Goal: Check status: Check status

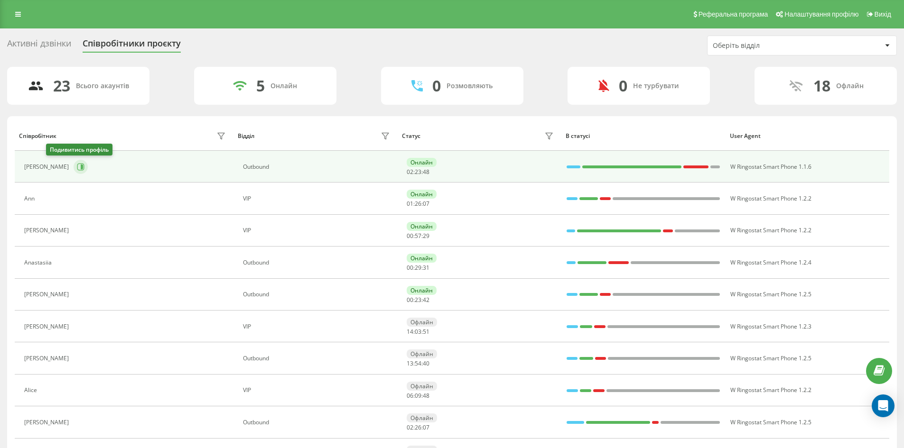
click at [77, 168] on icon at bounding box center [81, 167] width 8 height 8
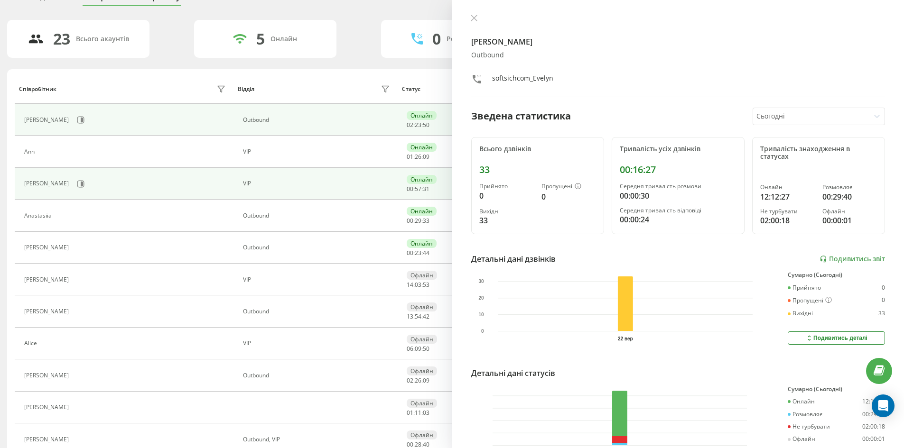
scroll to position [47, 0]
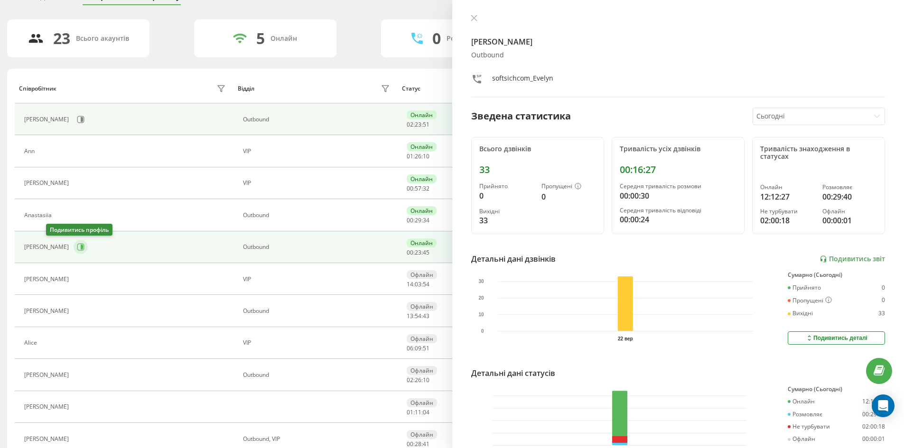
click at [74, 248] on button at bounding box center [81, 247] width 14 height 14
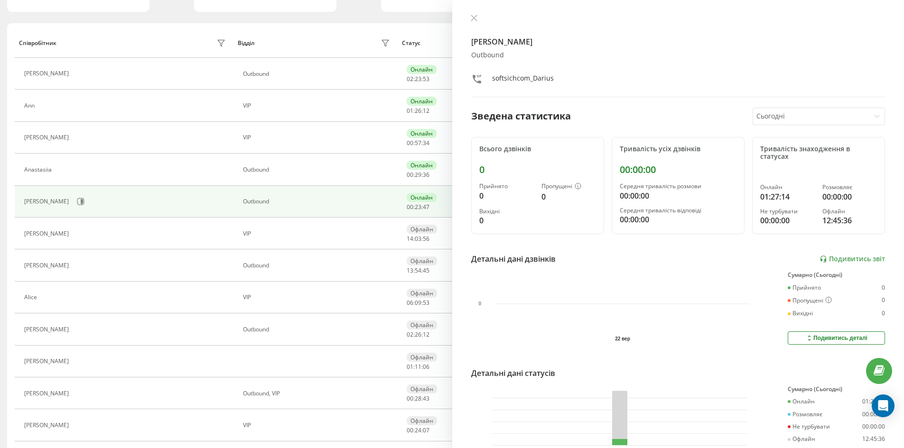
scroll to position [95, 0]
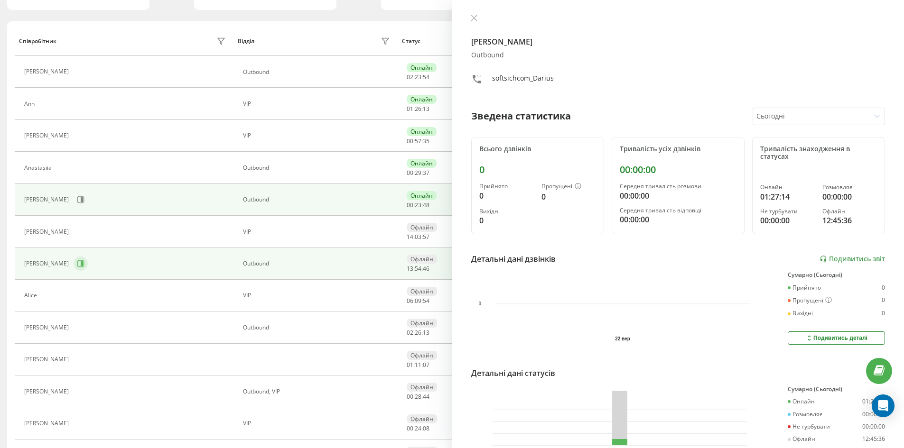
click at [77, 267] on icon at bounding box center [81, 264] width 8 height 8
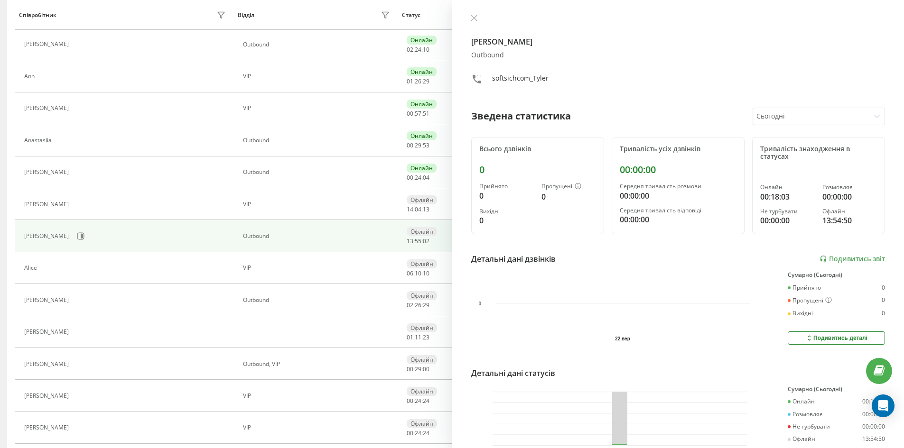
scroll to position [95, 0]
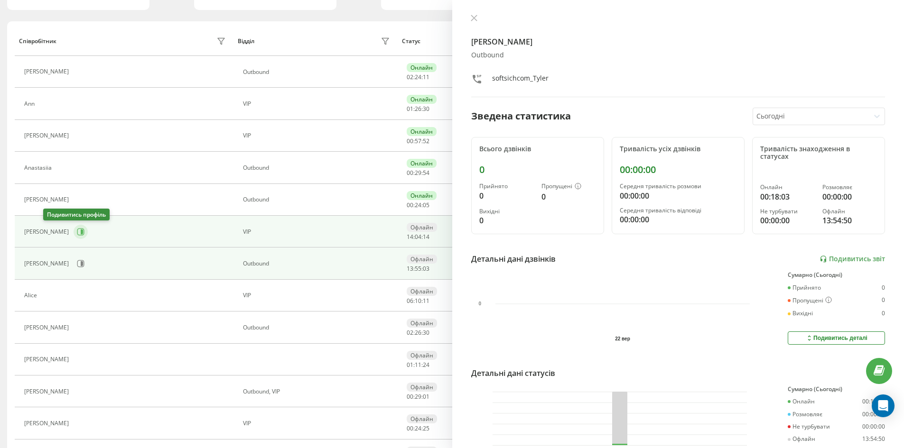
click at [77, 231] on icon at bounding box center [81, 232] width 8 height 8
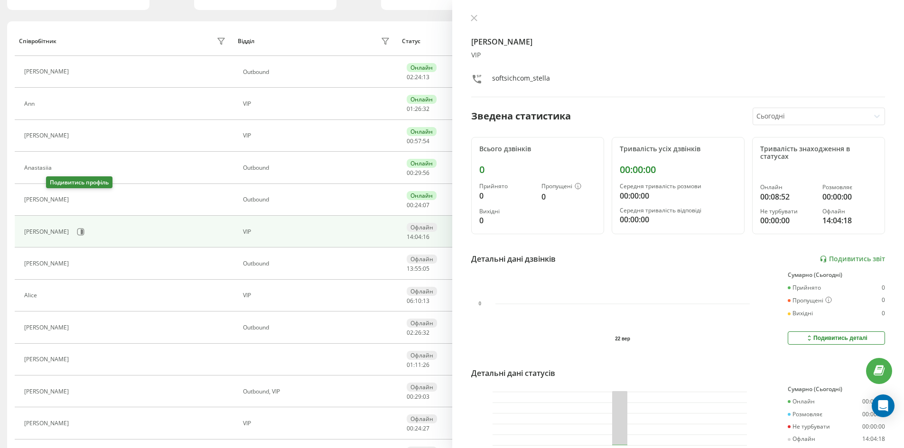
click at [74, 202] on button at bounding box center [79, 200] width 11 height 13
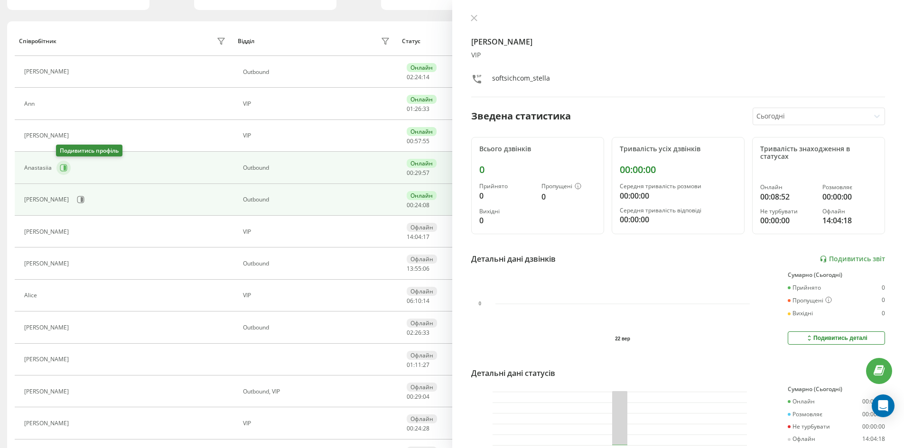
click at [63, 165] on icon at bounding box center [63, 167] width 7 height 7
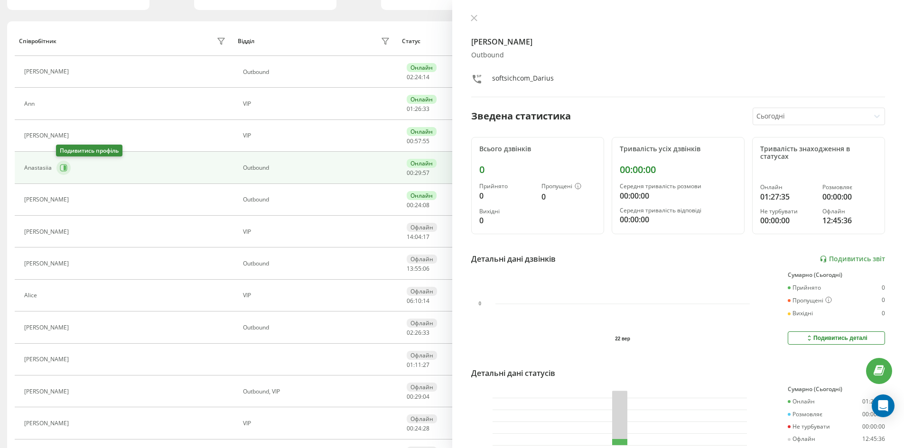
click at [63, 165] on icon at bounding box center [63, 167] width 7 height 7
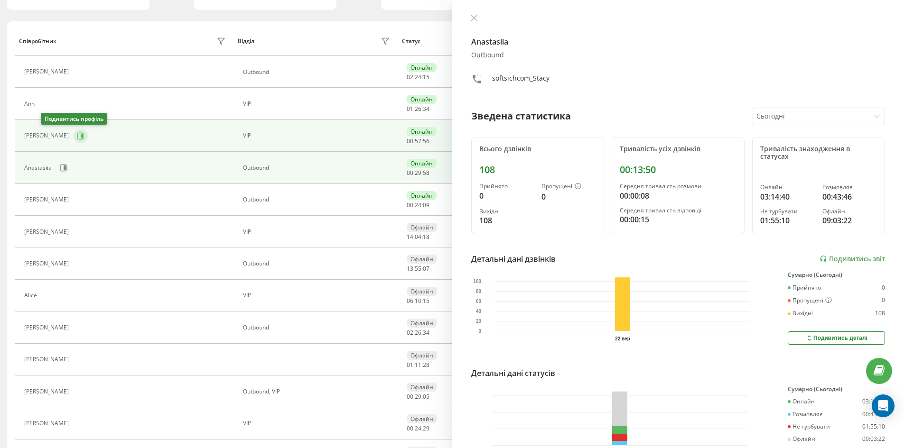
click at [77, 133] on icon at bounding box center [80, 135] width 7 height 7
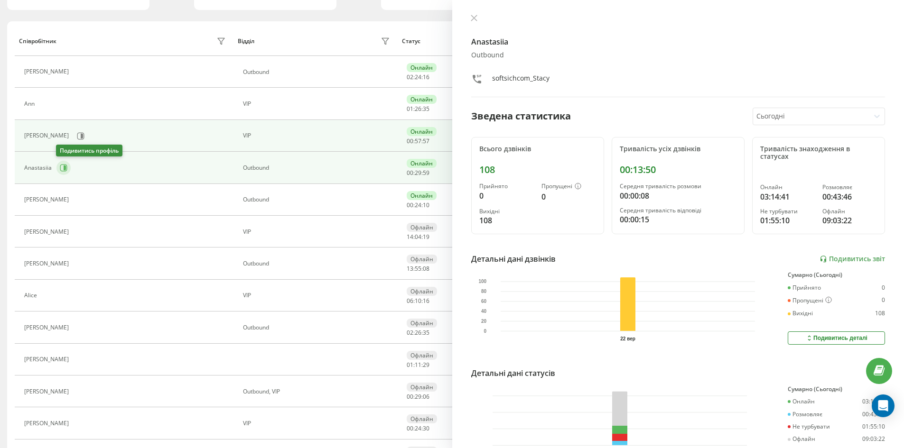
click at [69, 167] on button at bounding box center [63, 168] width 14 height 14
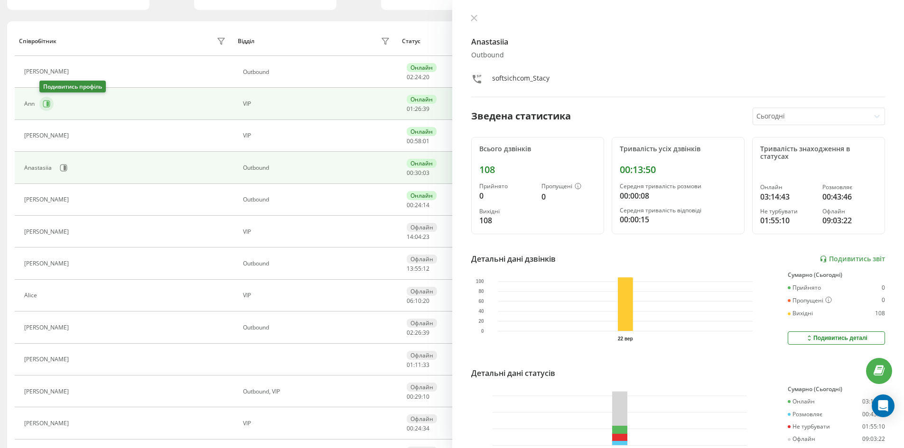
click at [42, 104] on button at bounding box center [46, 104] width 14 height 14
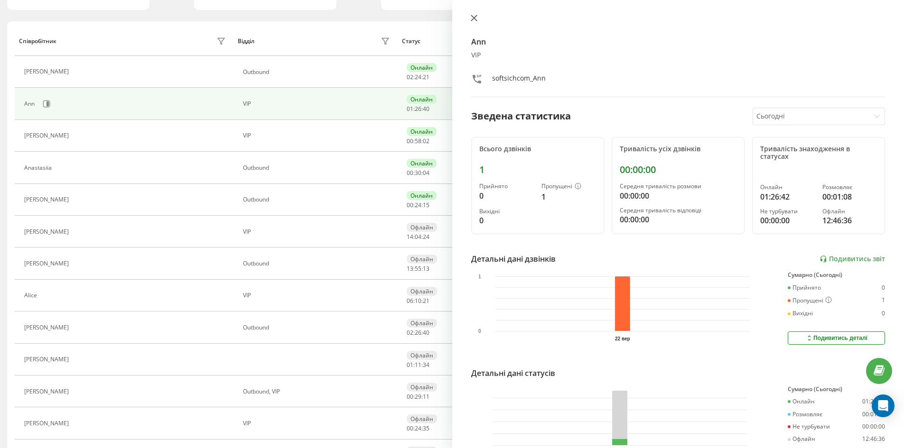
click at [472, 16] on icon at bounding box center [474, 18] width 7 height 7
